Goal: Information Seeking & Learning: Check status

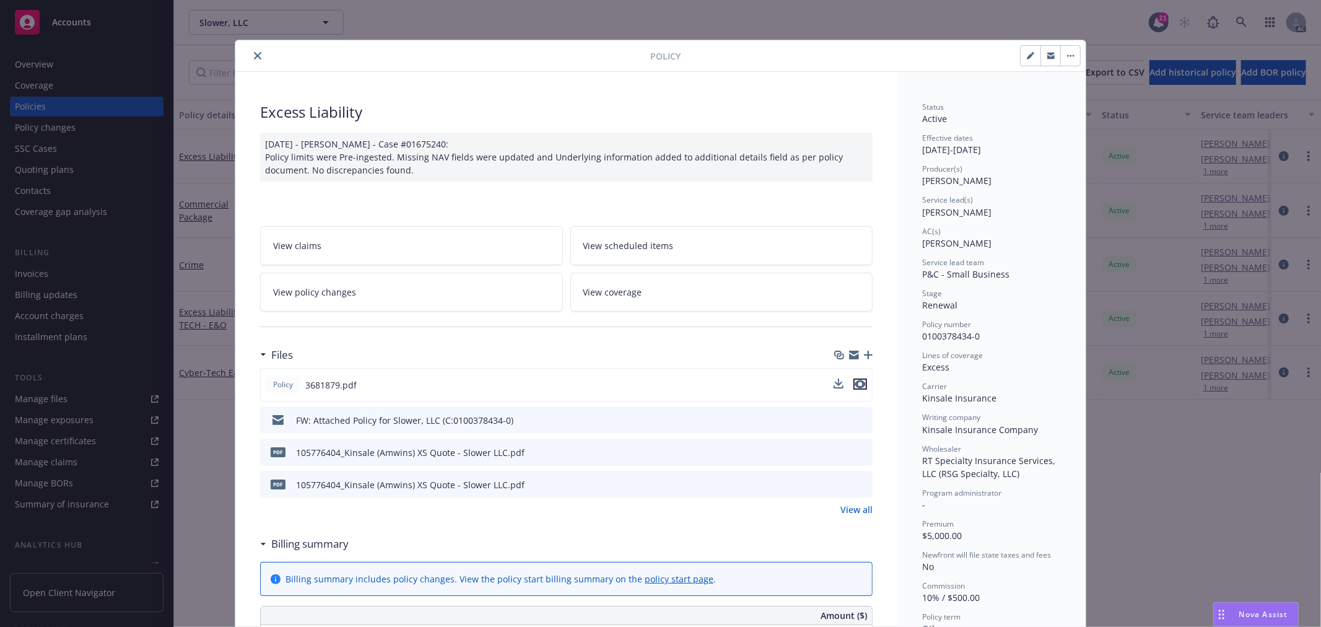
click at [857, 386] on icon "preview file" at bounding box center [860, 384] width 11 height 9
click at [256, 56] on icon "close" at bounding box center [257, 55] width 7 height 7
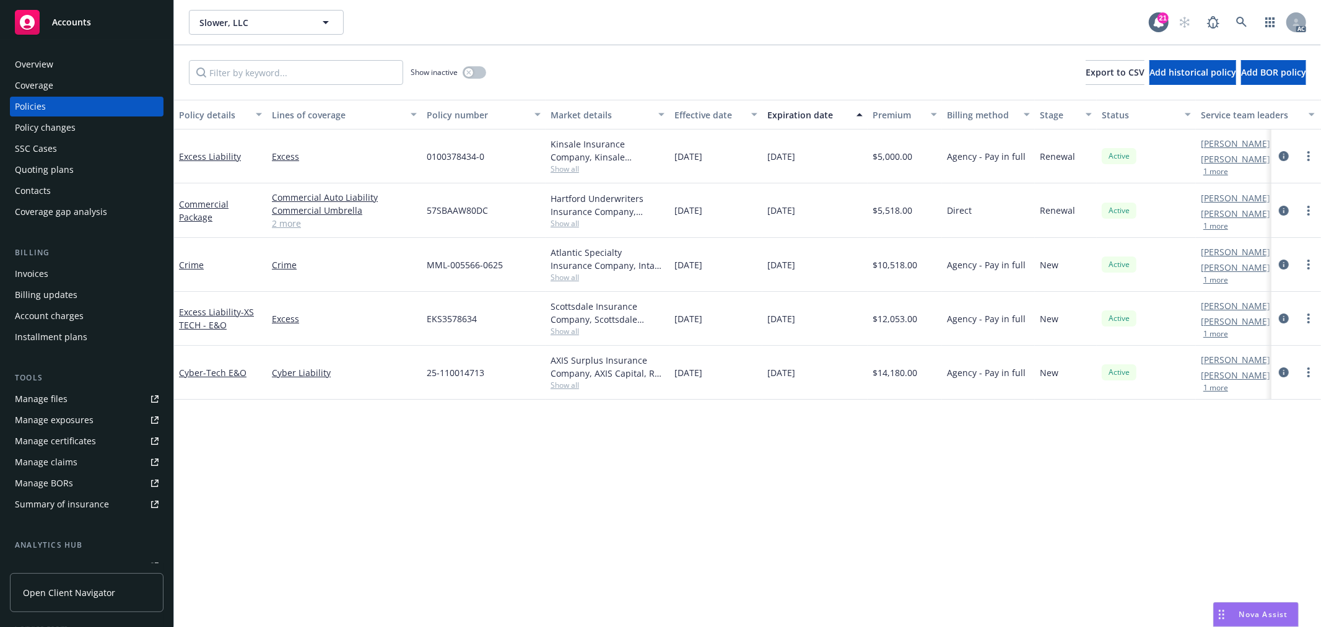
click at [276, 222] on link "2 more" at bounding box center [344, 223] width 145 height 13
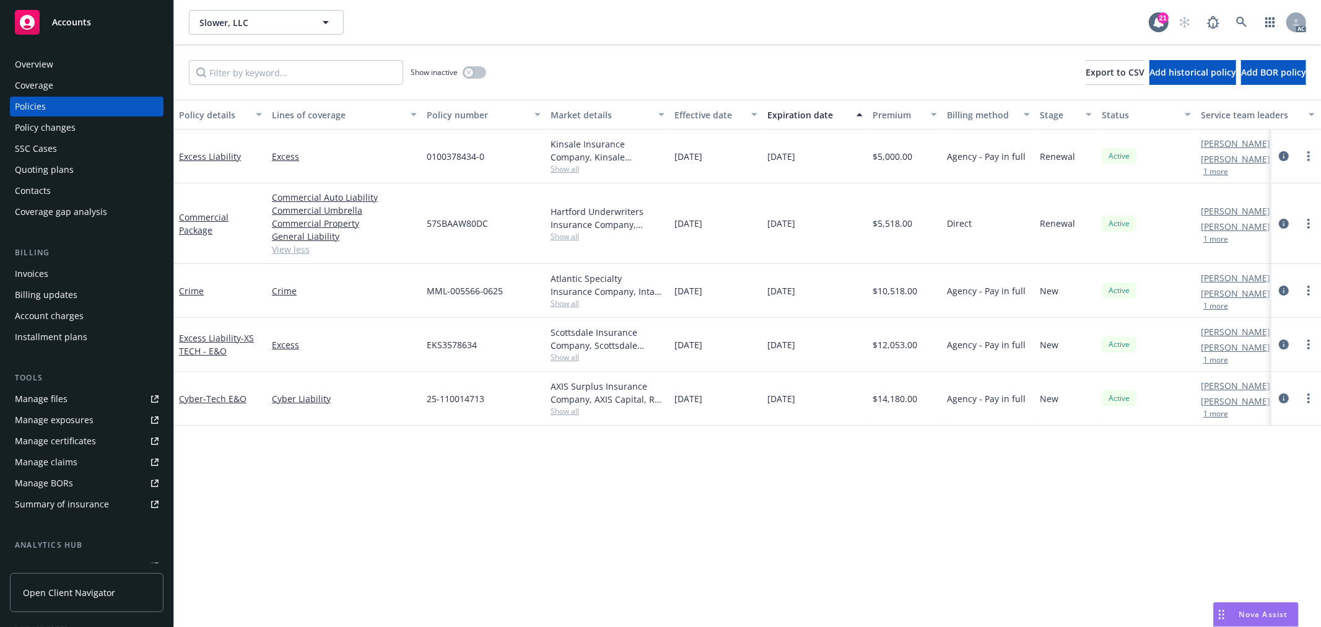
click at [573, 414] on span "Show all" at bounding box center [608, 411] width 114 height 11
click at [738, 515] on div "Policy details Lines of coverage Policy number Market details Effective date Ex…" at bounding box center [747, 363] width 1147 height 527
click at [218, 152] on link "Excess Liability" at bounding box center [210, 156] width 62 height 12
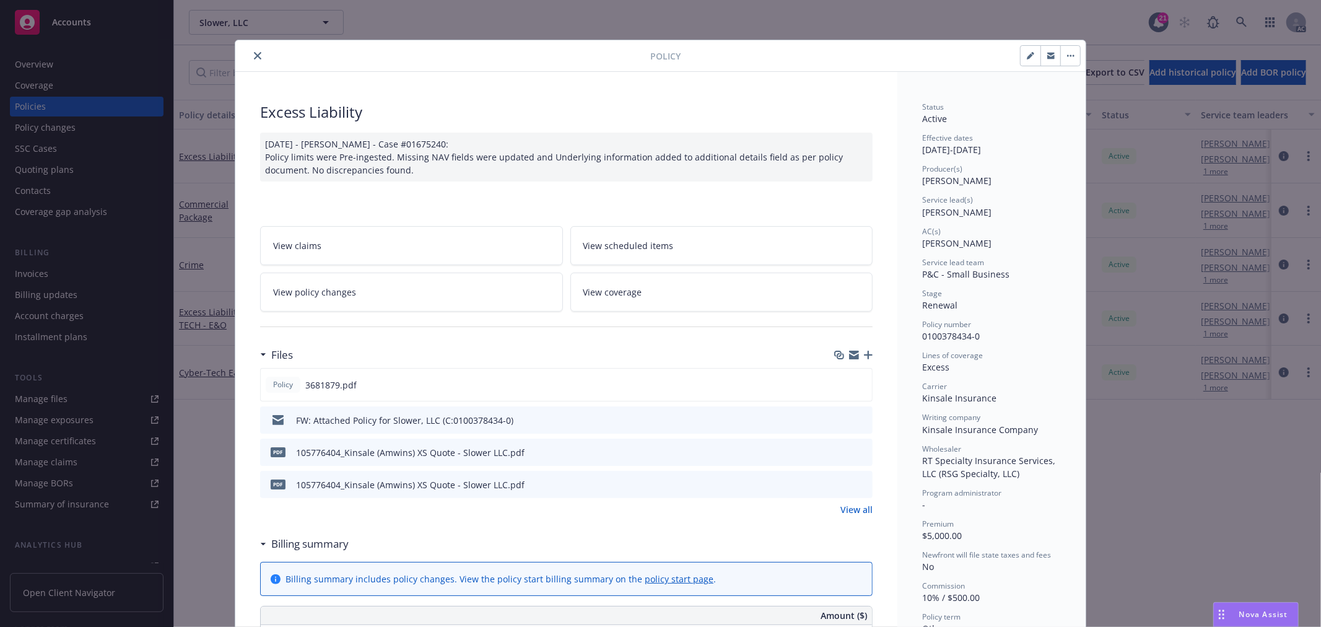
scroll to position [37, 0]
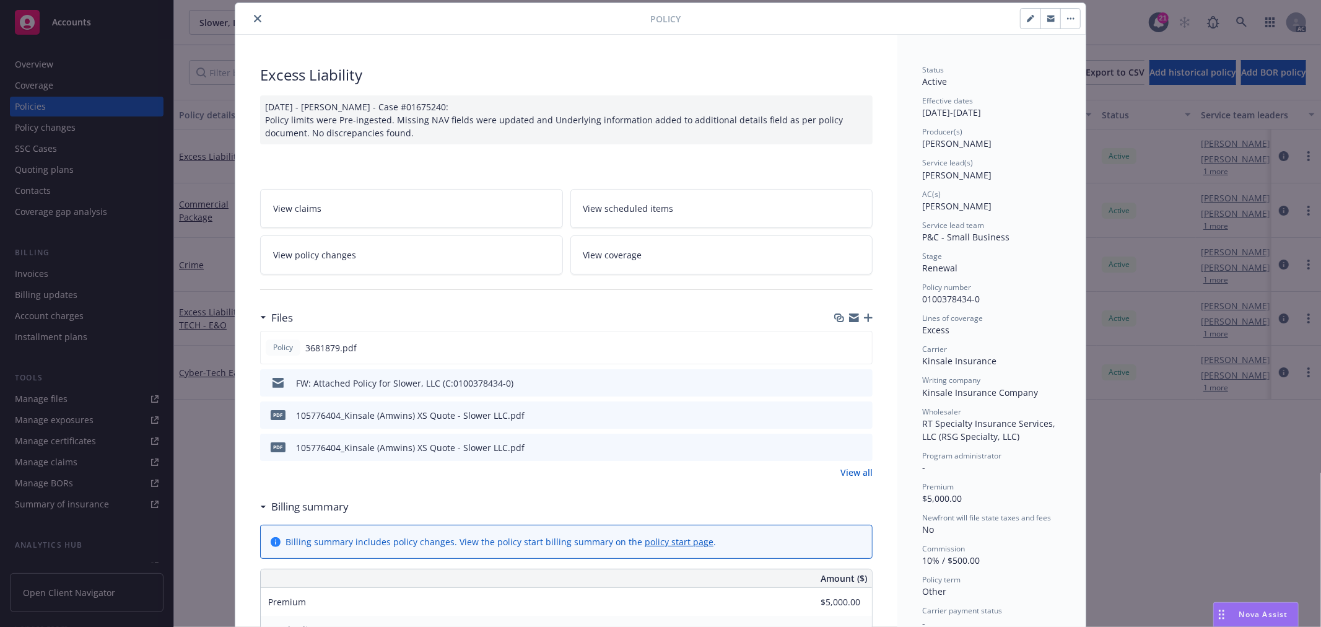
click at [254, 15] on icon "close" at bounding box center [257, 18] width 7 height 7
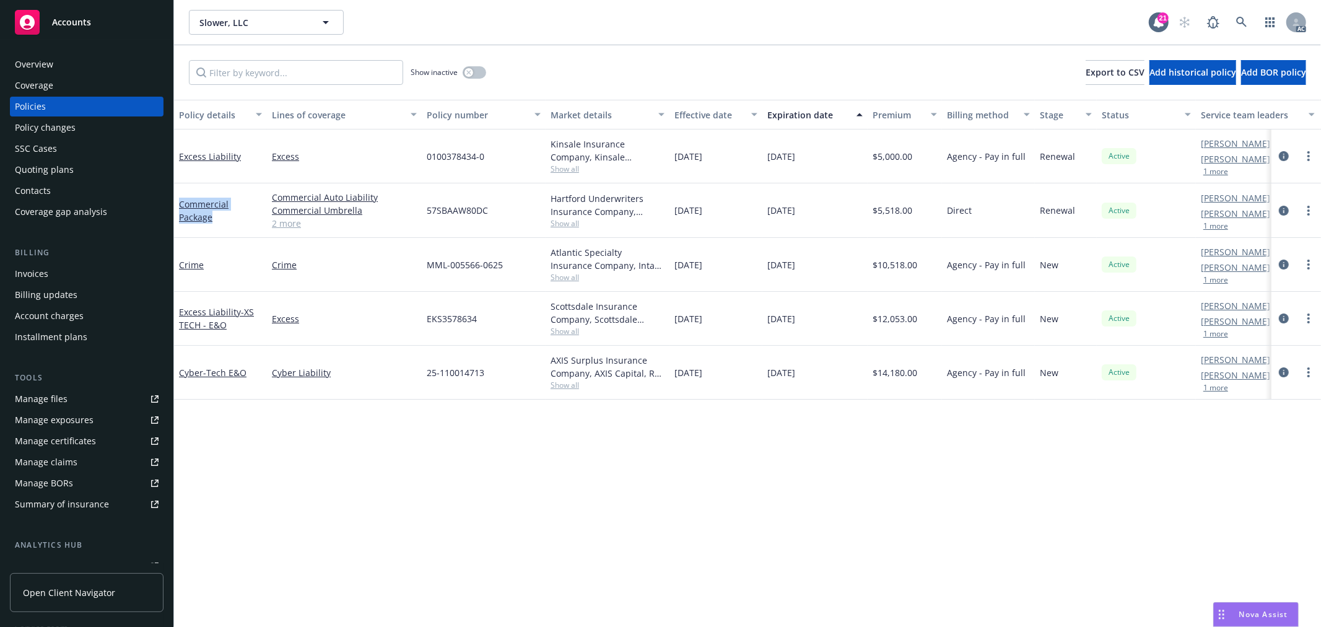
drag, startPoint x: 224, startPoint y: 218, endPoint x: 173, endPoint y: 190, distance: 57.9
click at [178, 203] on div "Commercial Package" at bounding box center [220, 210] width 93 height 55
copy link "Commercial Package"
drag, startPoint x: 538, startPoint y: 196, endPoint x: 640, endPoint y: 203, distance: 102.4
click at [640, 203] on div "Commercial Package Commercial Auto Liability Commercial Umbrella Commercial Pro…" at bounding box center [771, 210] width 1195 height 55
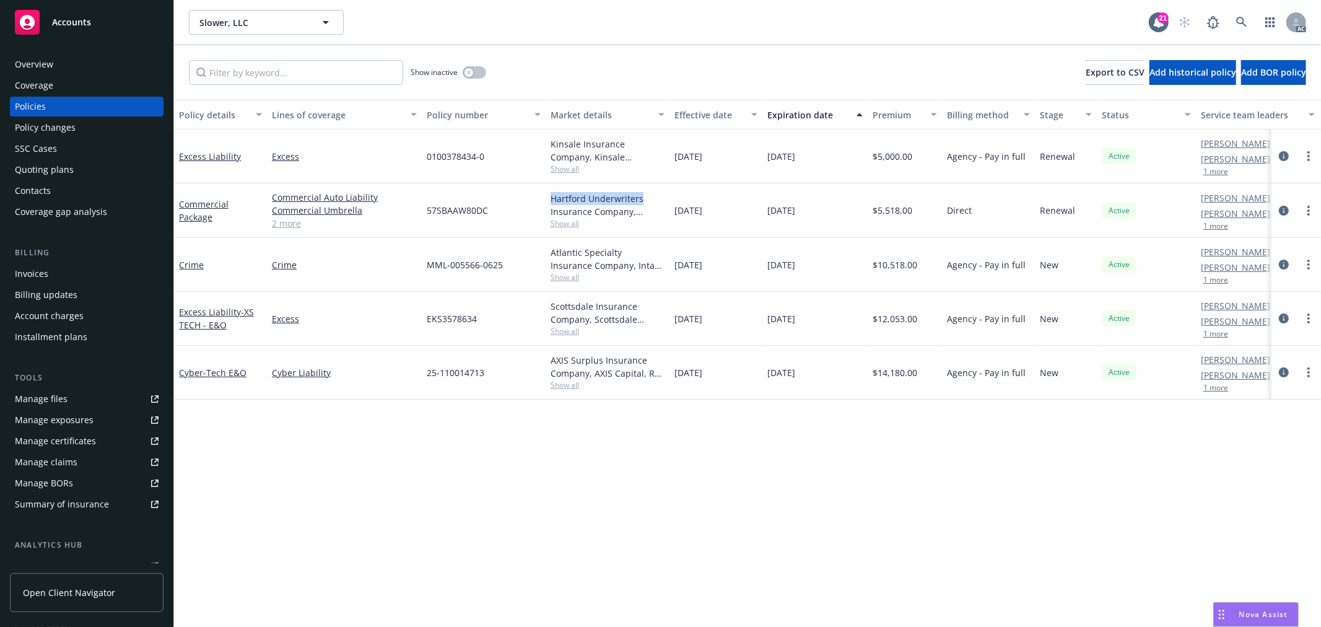
copy div "Hartford Underwriters"
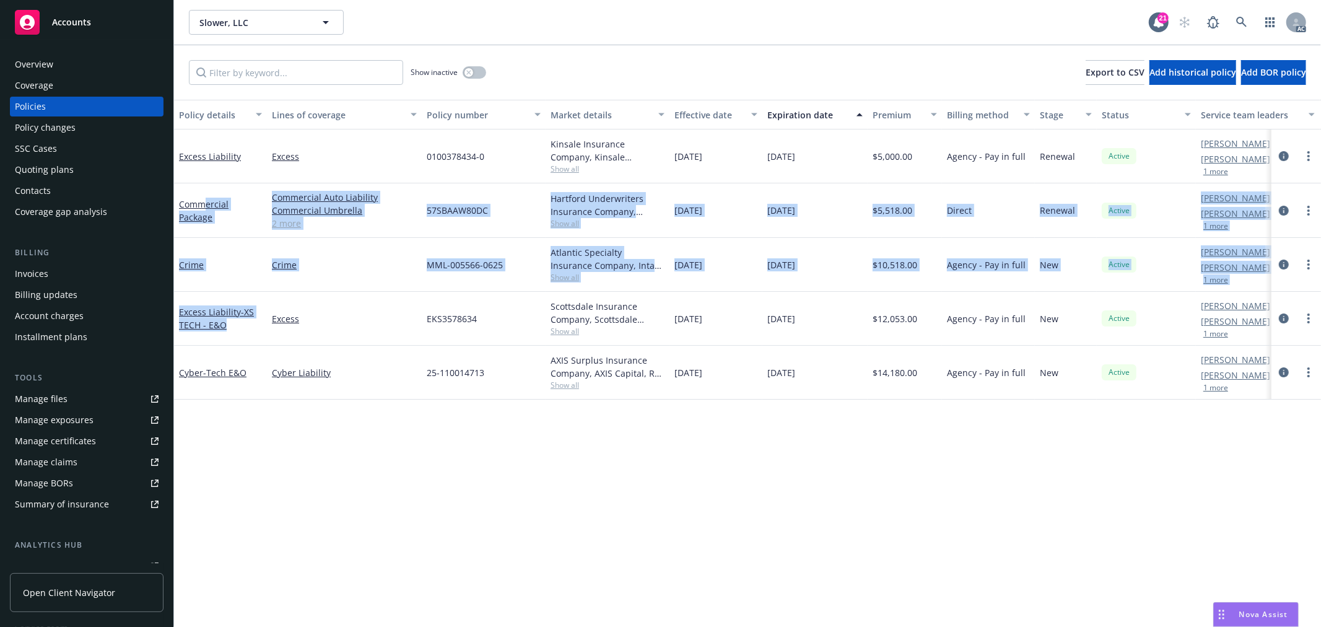
drag, startPoint x: 202, startPoint y: 207, endPoint x: 233, endPoint y: 320, distance: 117.7
click at [233, 320] on div "Excess Liability Excess 0100378434-0 Kinsale Insurance Company, Kinsale Insuran…" at bounding box center [771, 253] width 1195 height 248
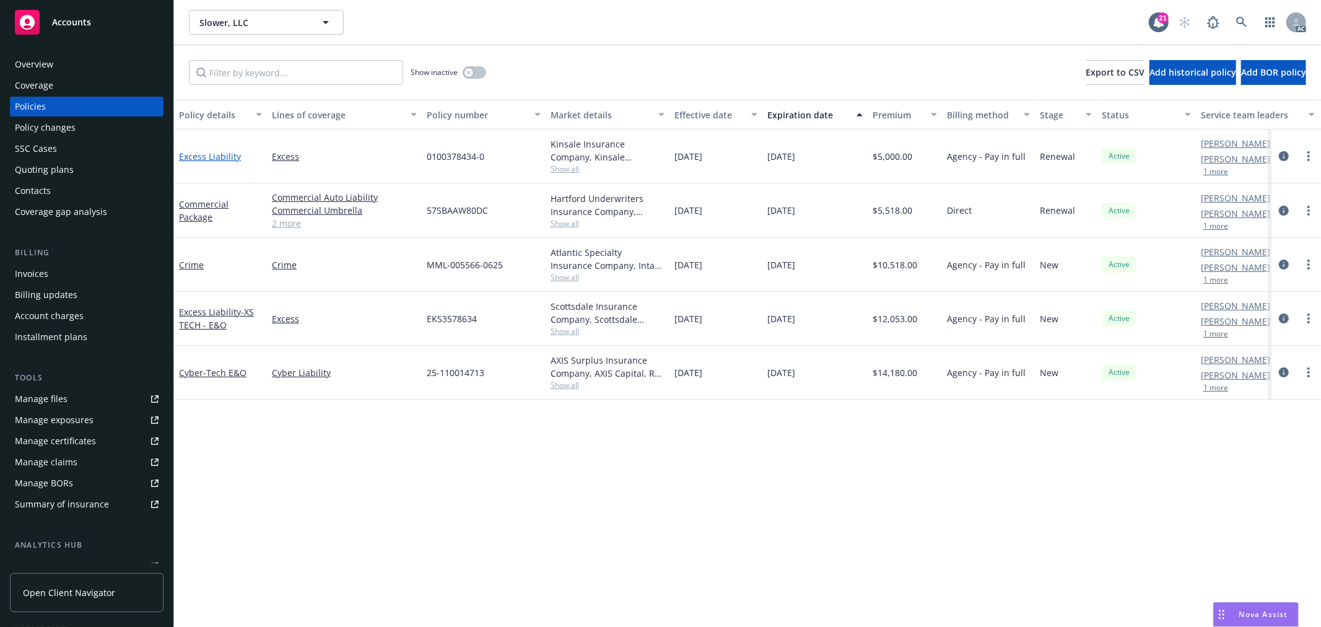
click at [220, 156] on link "Excess Liability" at bounding box center [210, 156] width 62 height 12
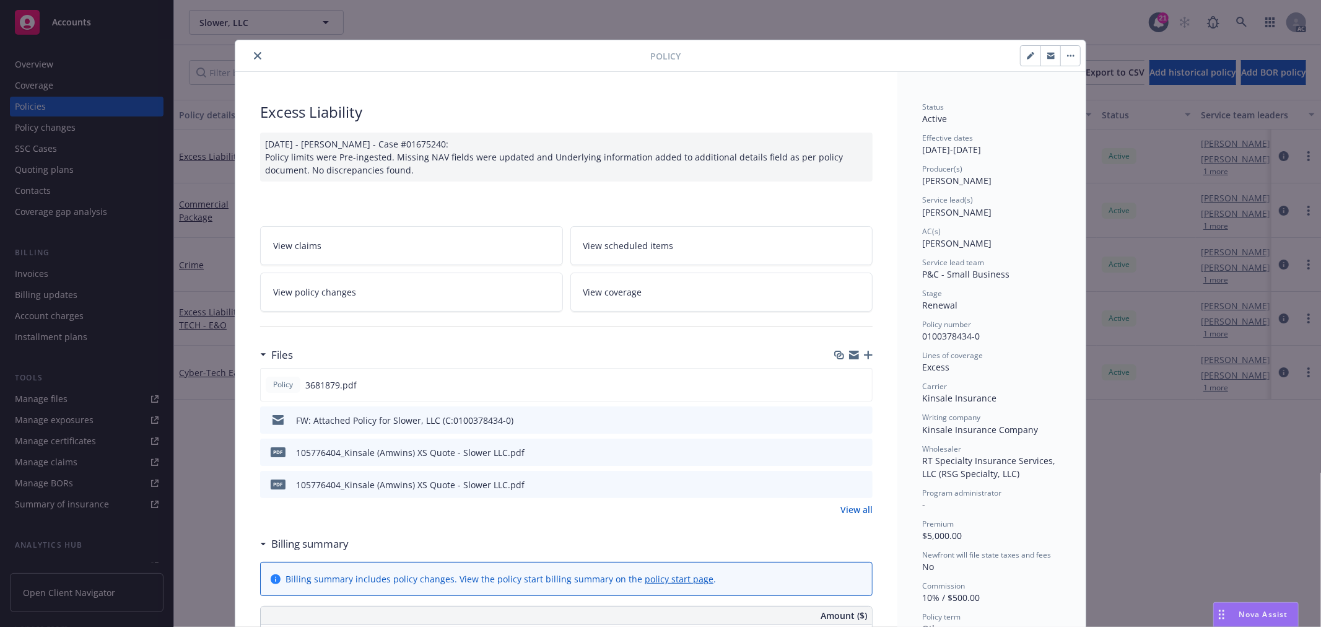
click at [357, 299] on link "View policy changes" at bounding box center [411, 292] width 303 height 39
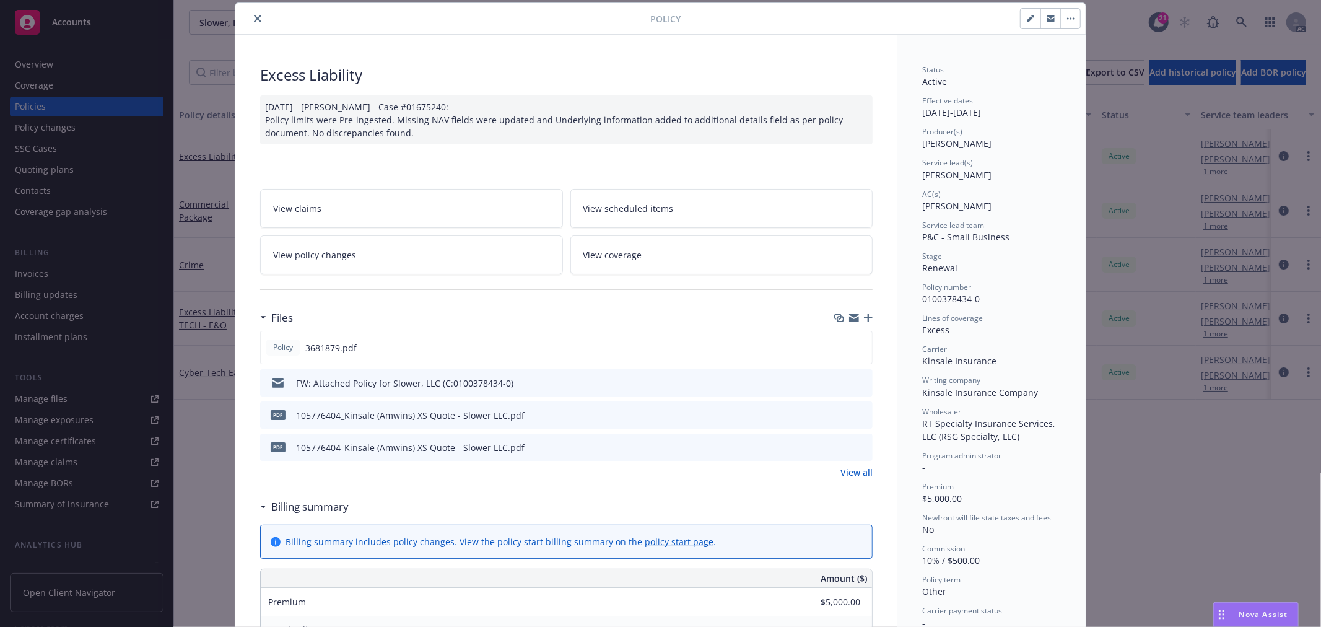
click at [258, 19] on button "close" at bounding box center [257, 18] width 15 height 15
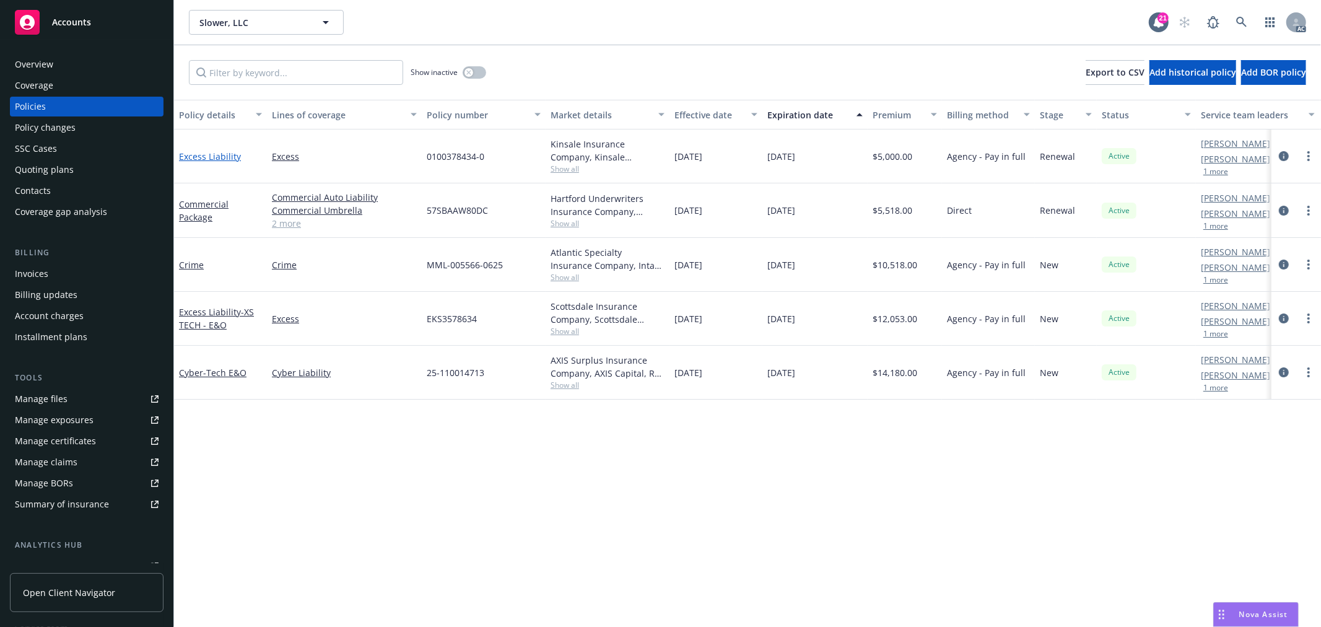
click at [224, 157] on link "Excess Liability" at bounding box center [210, 156] width 62 height 12
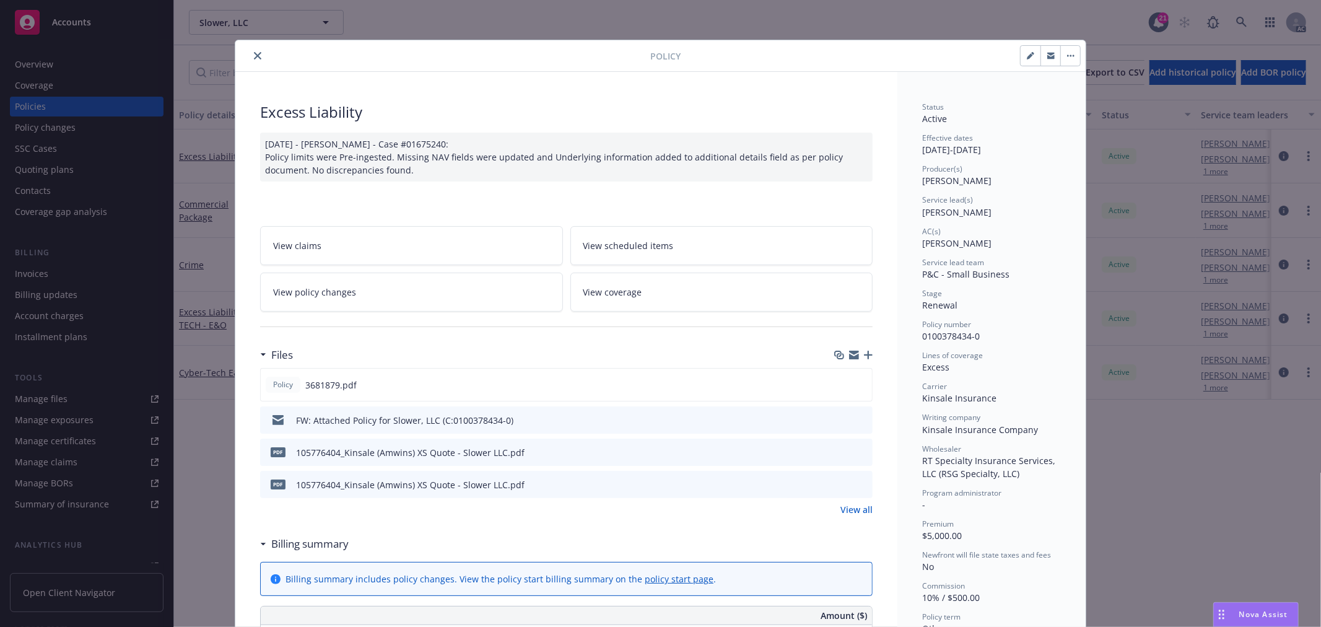
scroll to position [37, 0]
